Goal: Task Accomplishment & Management: Manage account settings

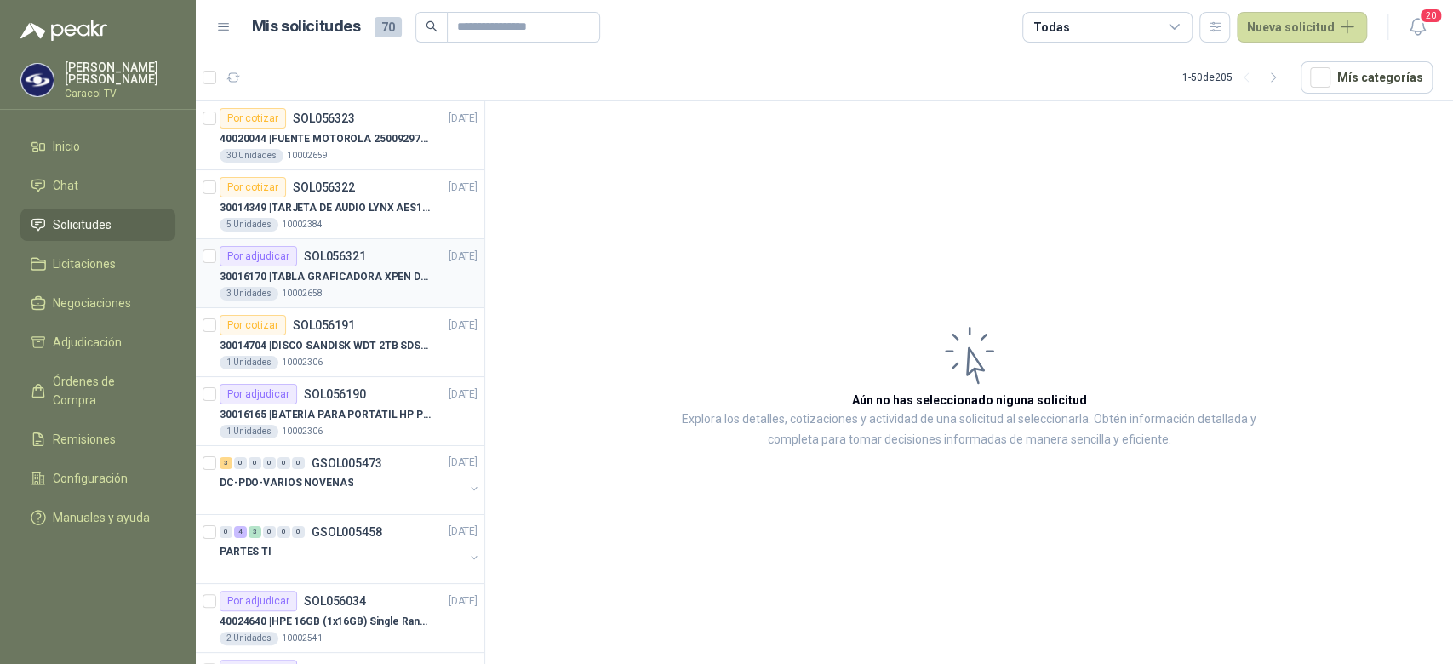
click at [364, 276] on p "30016170 | TABLA GRAFICADORA XPEN DECO MINI 7" at bounding box center [326, 277] width 212 height 16
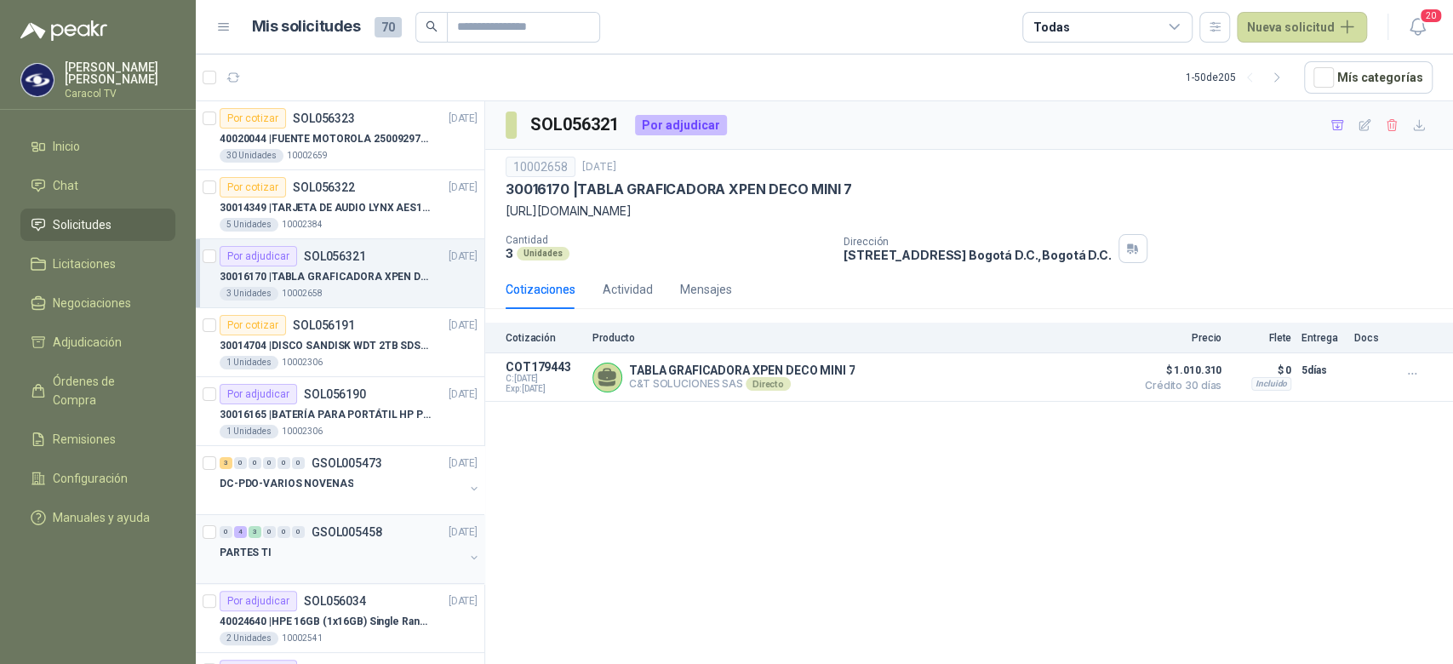
click at [348, 562] on div at bounding box center [342, 569] width 244 height 14
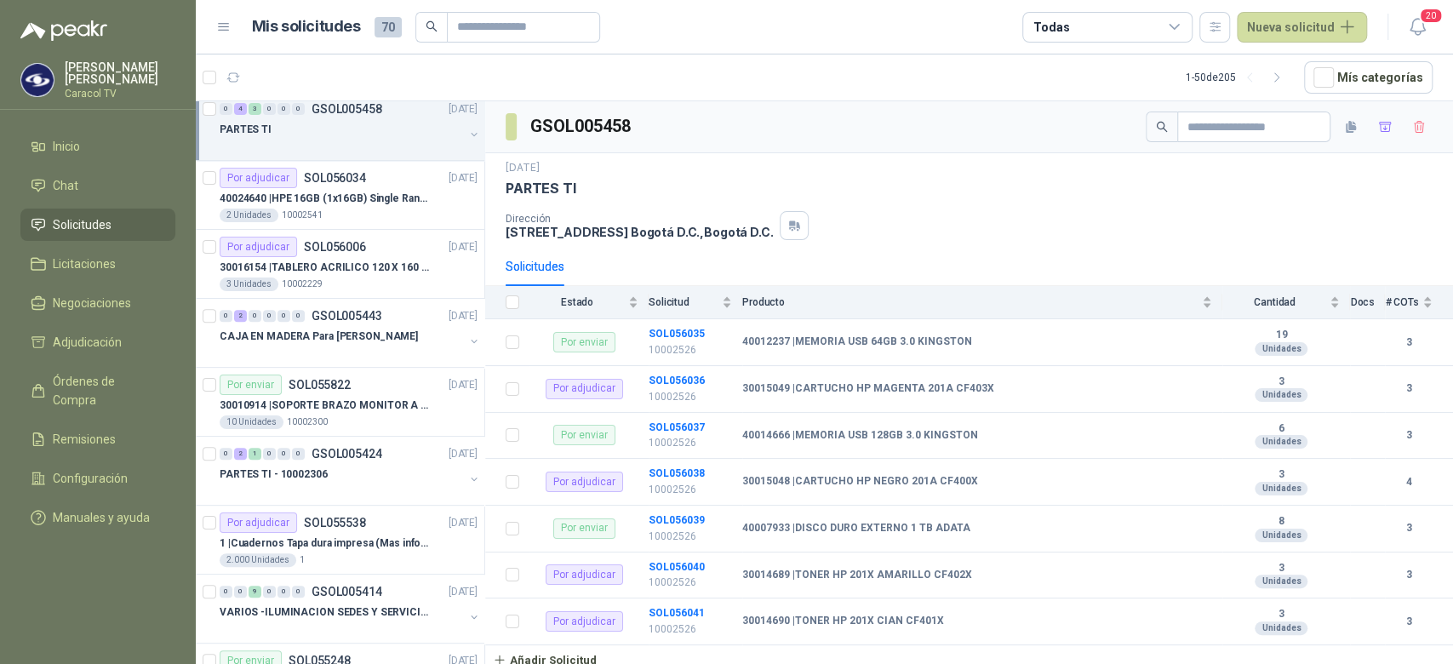
scroll to position [414, 0]
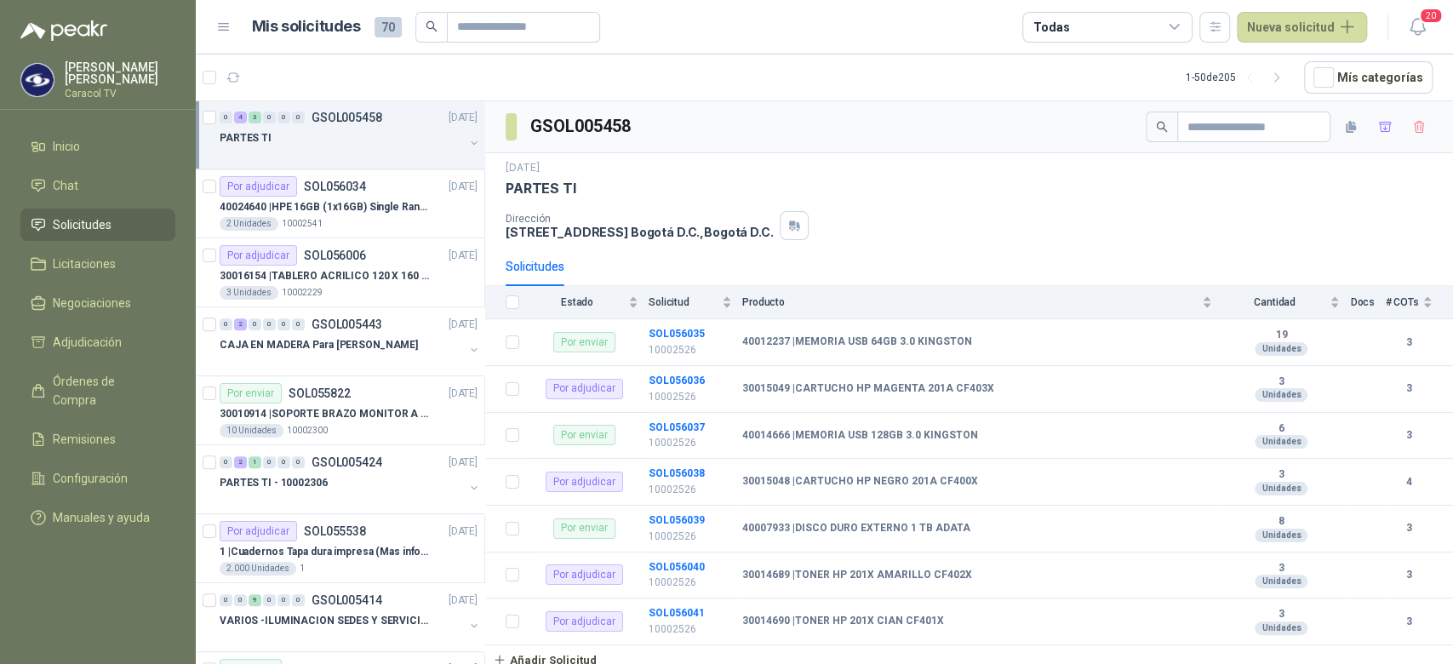
click at [1071, 34] on div "Todas" at bounding box center [1107, 27] width 170 height 31
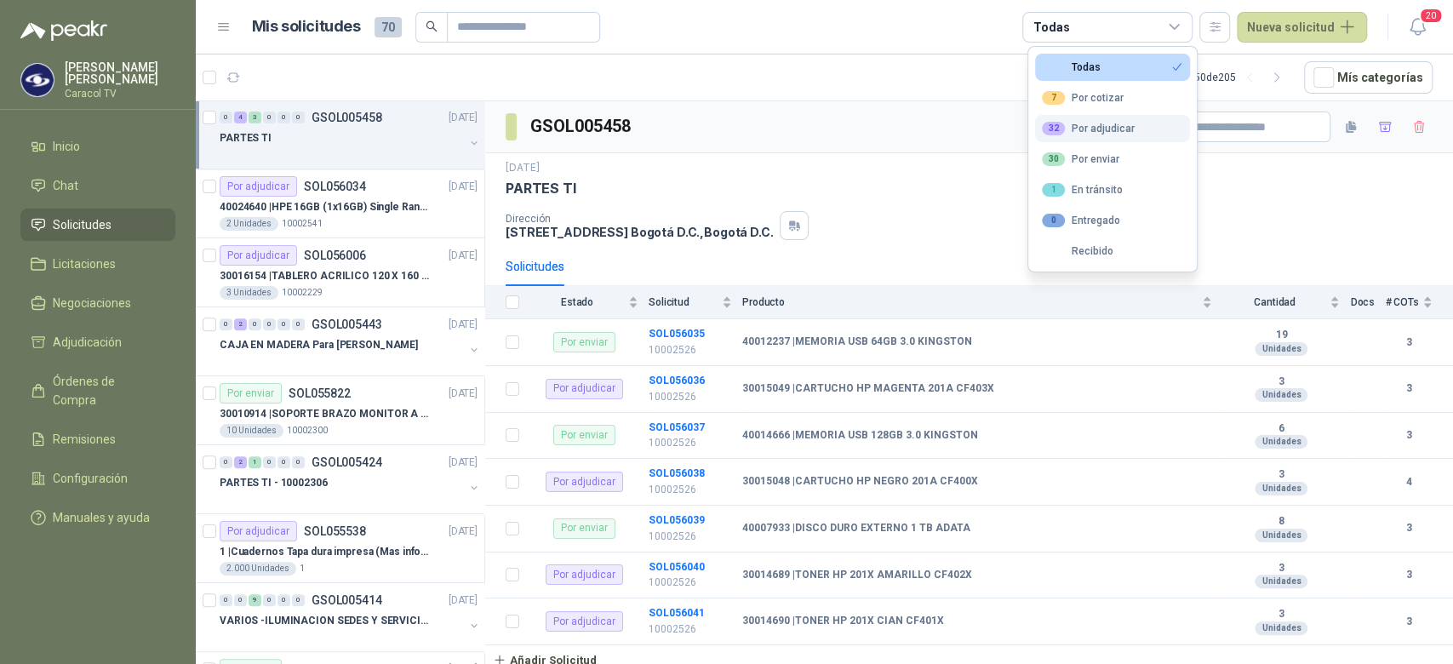
click at [1088, 131] on div "32 Por adjudicar" at bounding box center [1088, 129] width 93 height 14
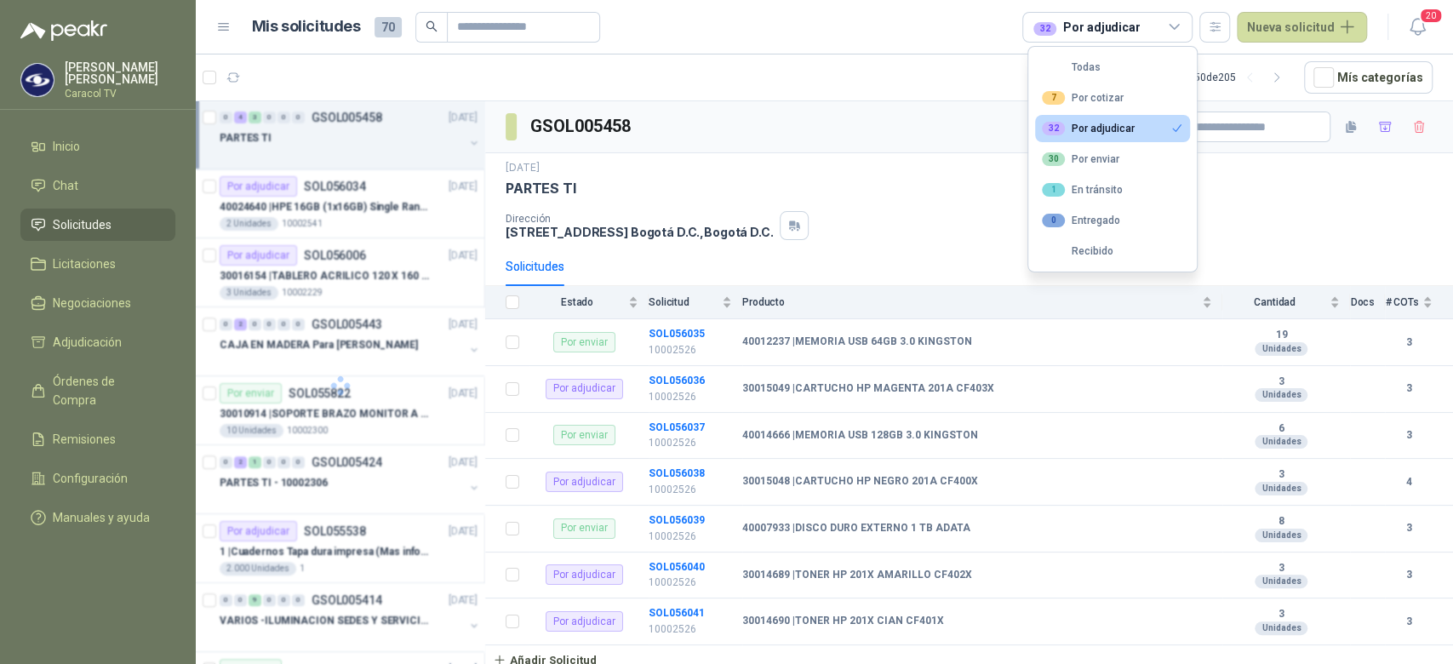
scroll to position [139, 0]
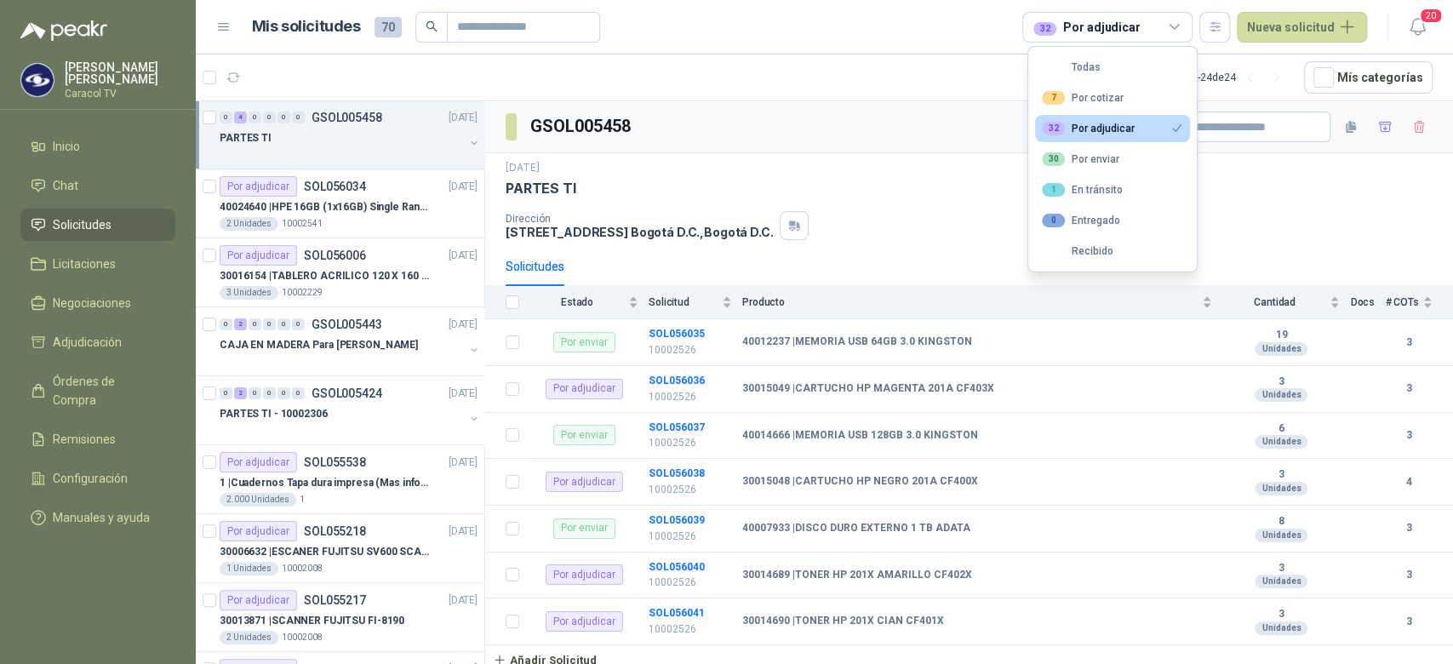
click at [1077, 131] on div "32 Por adjudicar" at bounding box center [1088, 129] width 93 height 14
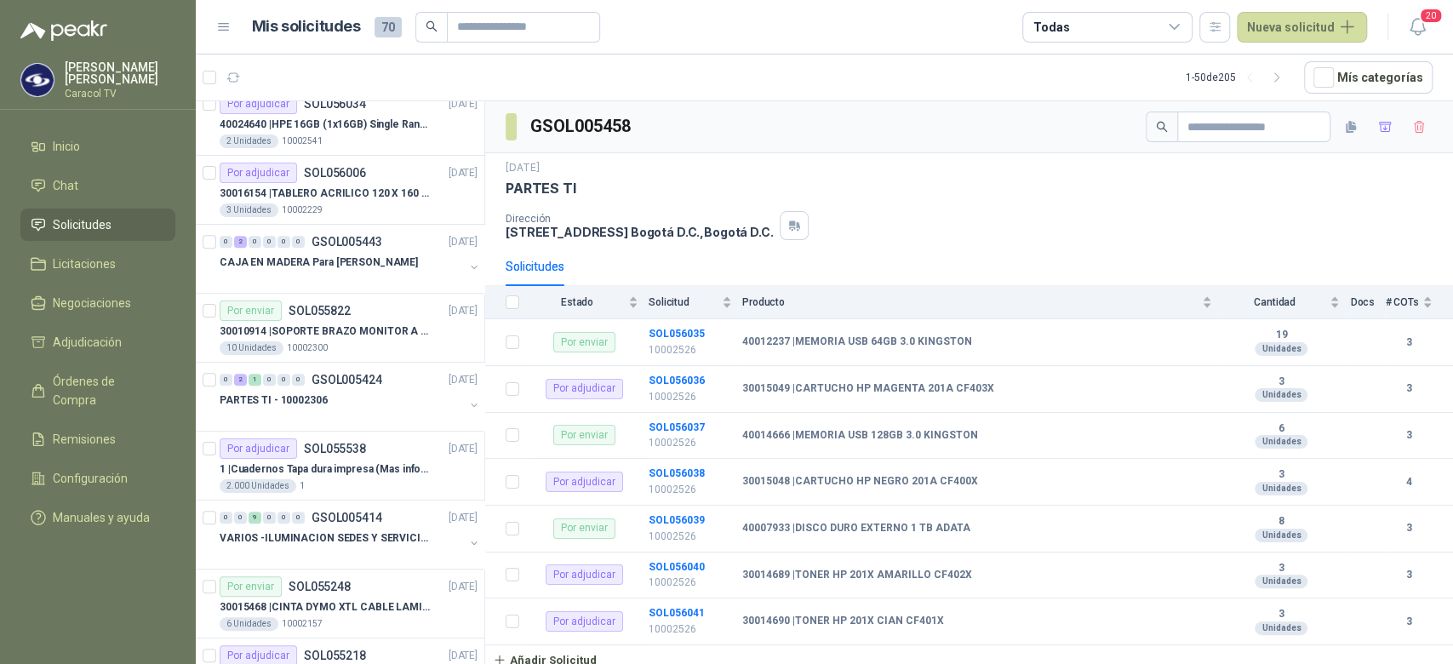
scroll to position [505, 0]
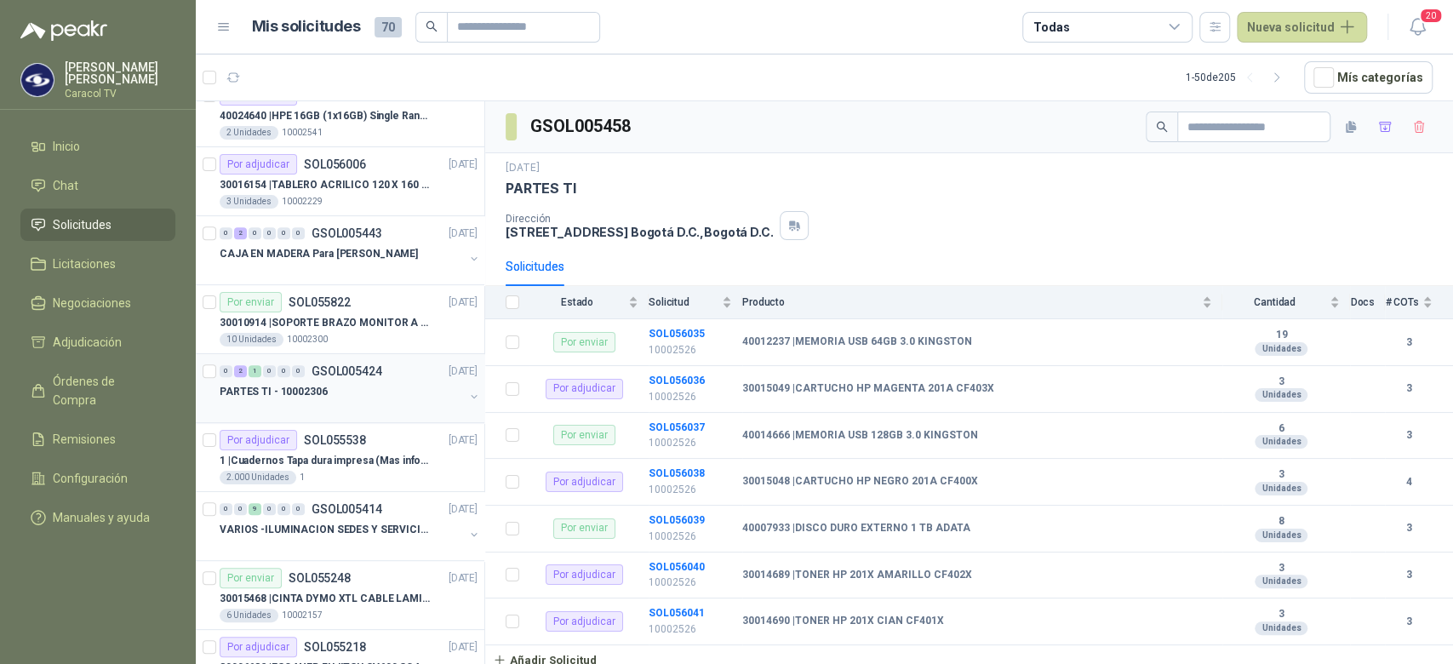
click at [356, 396] on div "PARTES TI - 10002306" at bounding box center [342, 391] width 244 height 20
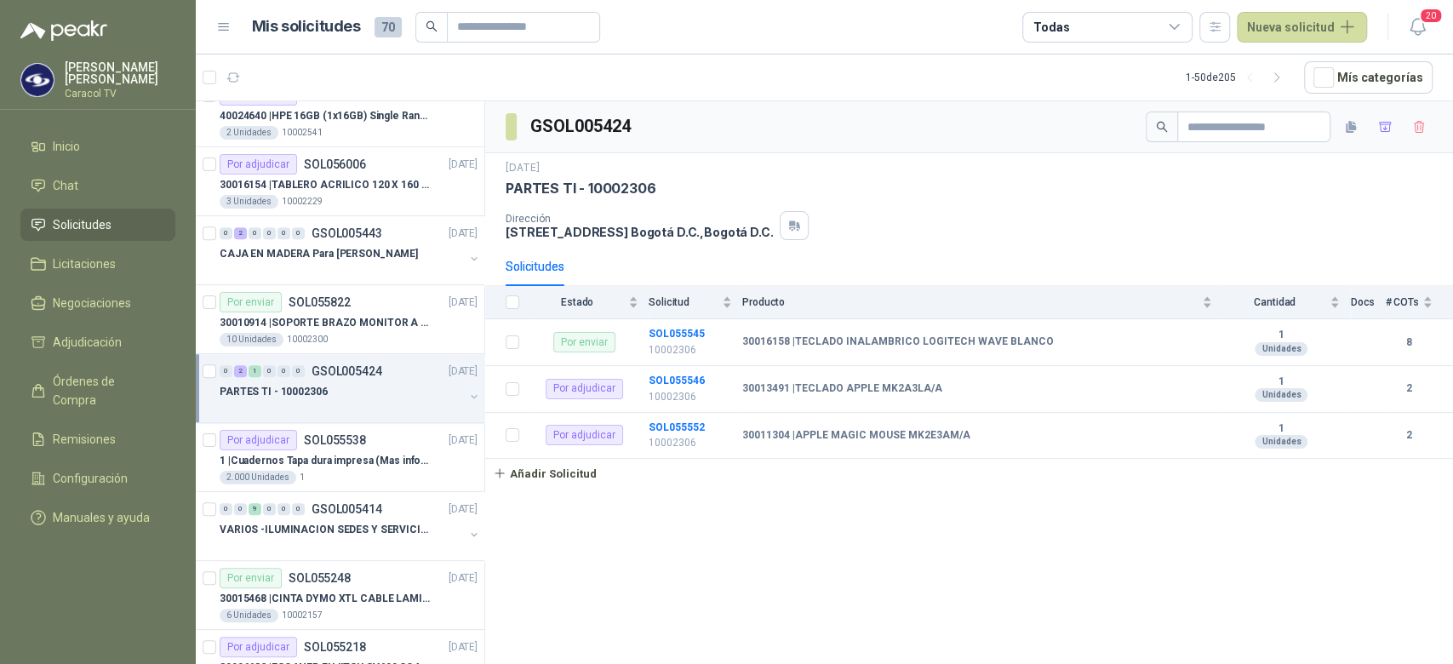
click at [425, 404] on div at bounding box center [342, 409] width 244 height 14
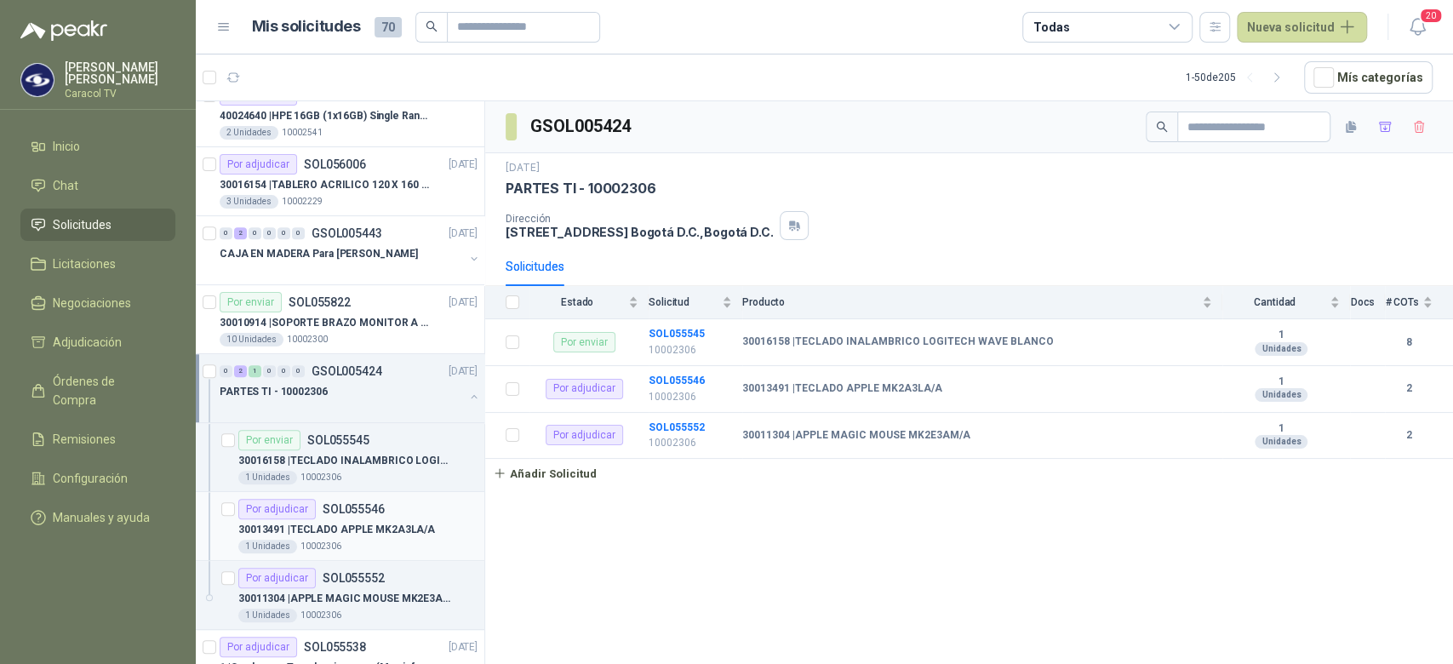
click at [368, 522] on p "30013491 | TECLADO APPLE MK2A3LA/A" at bounding box center [336, 530] width 197 height 16
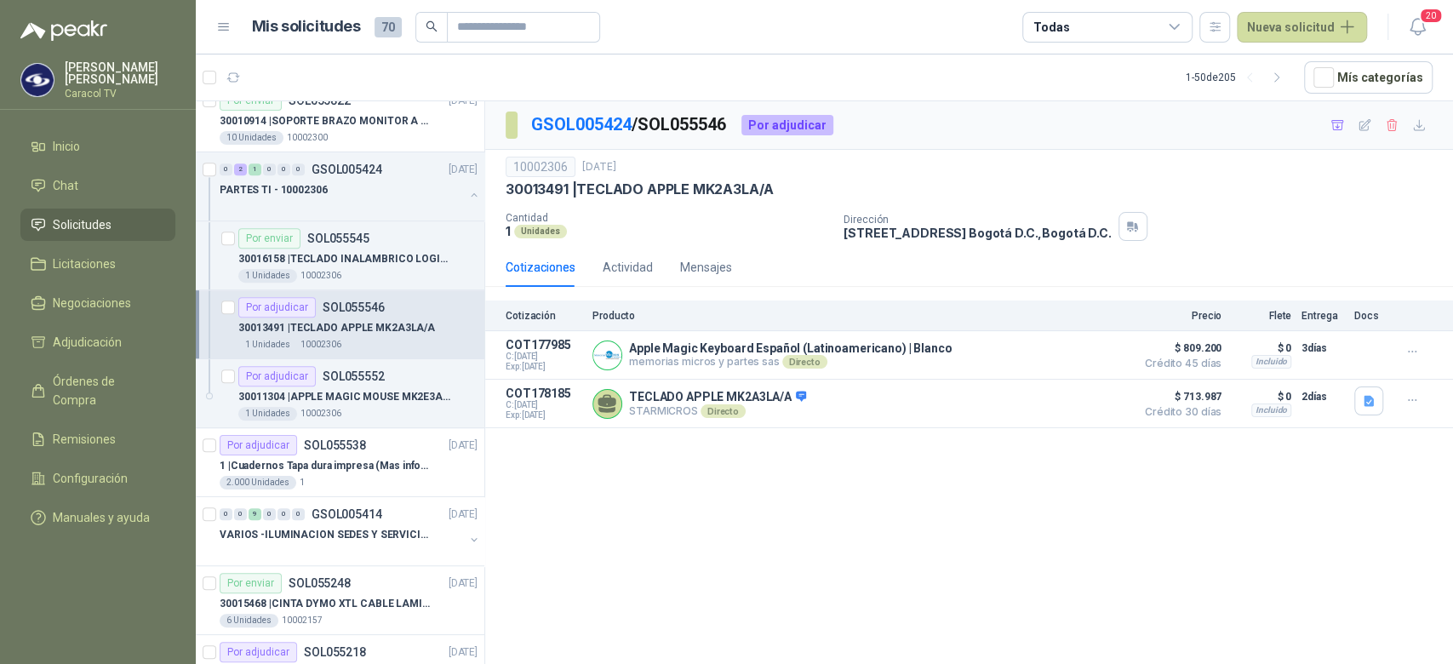
scroll to position [732, 0]
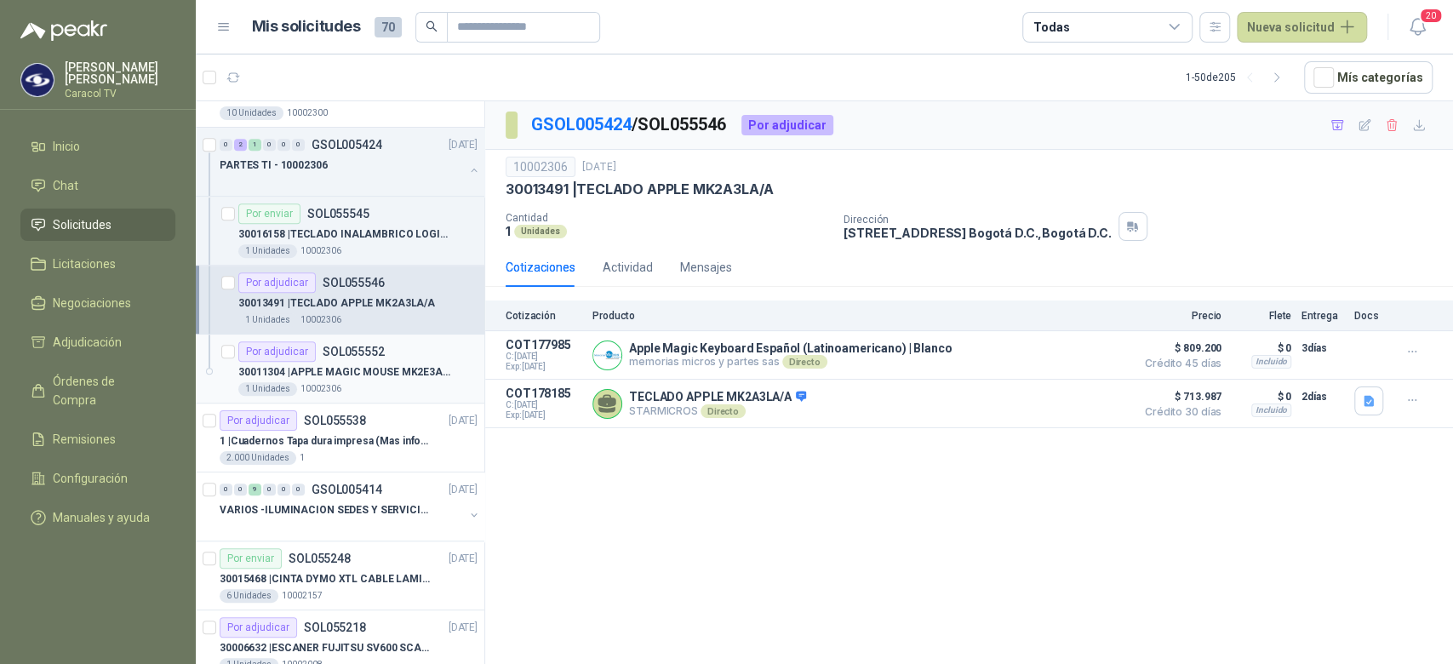
click at [374, 386] on div "1 Unidades 10002306" at bounding box center [357, 389] width 239 height 14
